Goal: Check status: Check status

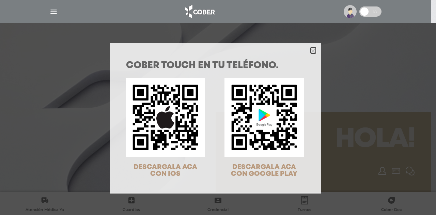
click at [311, 52] on polygon "Close" at bounding box center [313, 50] width 5 height 5
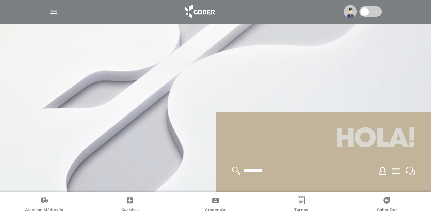
click at [49, 8] on img "button" at bounding box center [53, 11] width 9 height 9
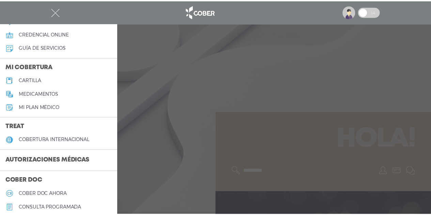
scroll to position [51, 0]
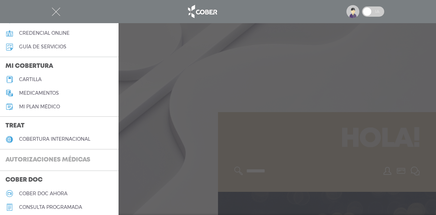
click at [52, 160] on h3 "Autorizaciones médicas" at bounding box center [48, 160] width 96 height 13
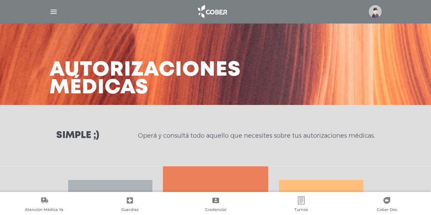
scroll to position [127, 0]
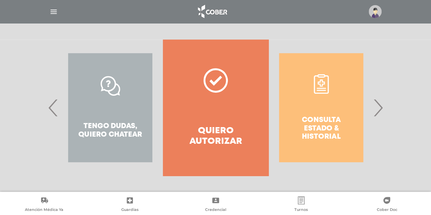
click at [379, 103] on span "›" at bounding box center [377, 107] width 13 height 37
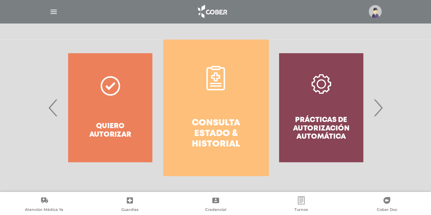
click at [195, 93] on link "Consulta estado & historial" at bounding box center [215, 108] width 105 height 136
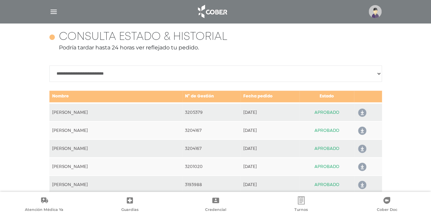
scroll to position [303, 0]
